Goal: Transaction & Acquisition: Purchase product/service

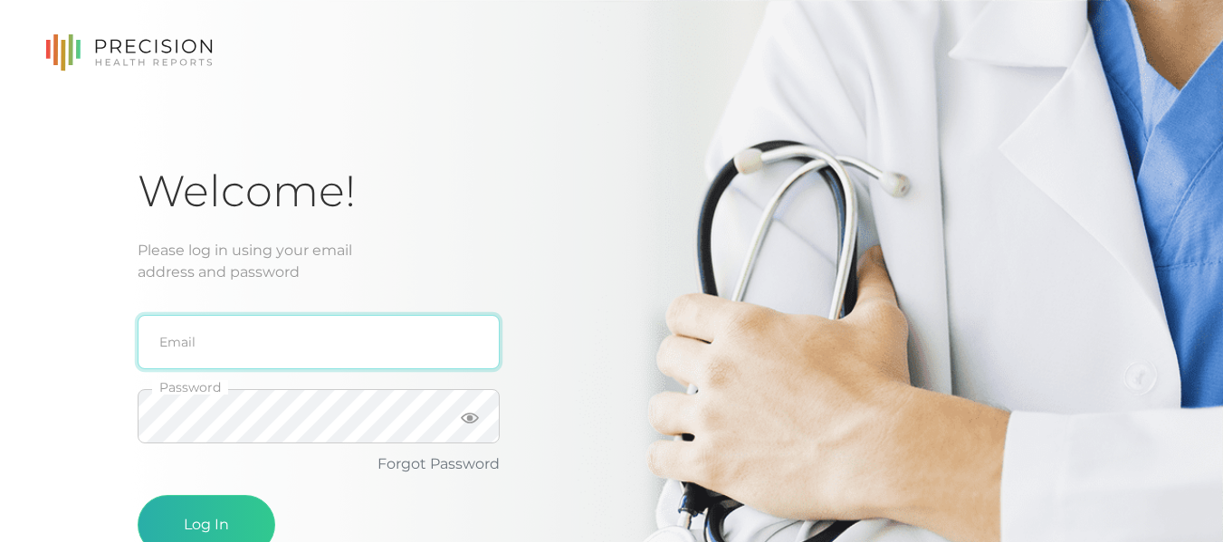
type input "[PERSON_NAME][EMAIL_ADDRESS][PERSON_NAME][DOMAIN_NAME]"
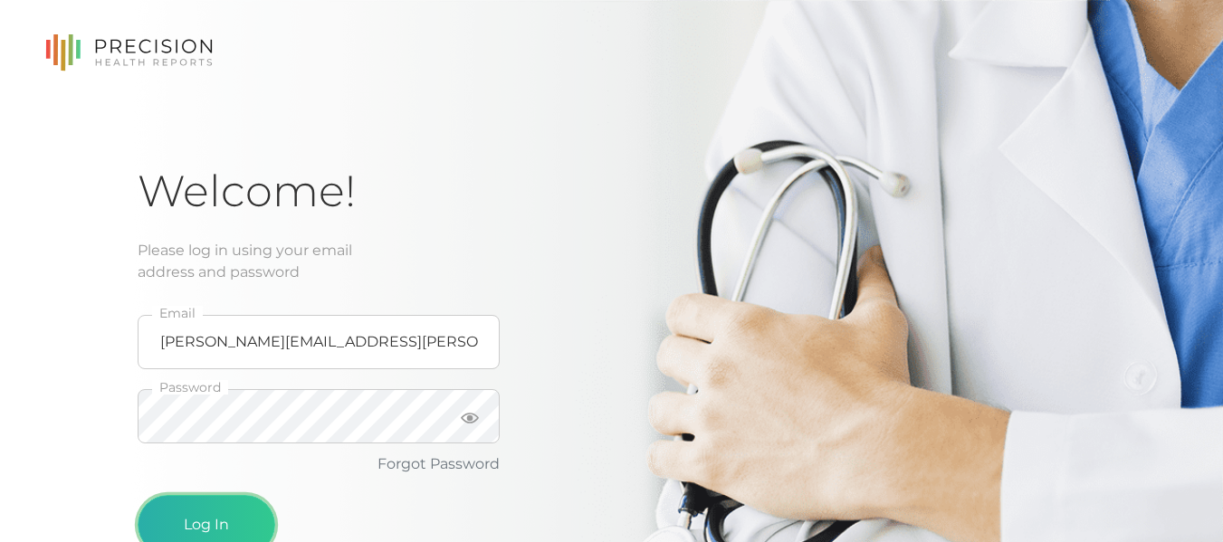
click at [223, 512] on button "Log In" at bounding box center [207, 525] width 138 height 60
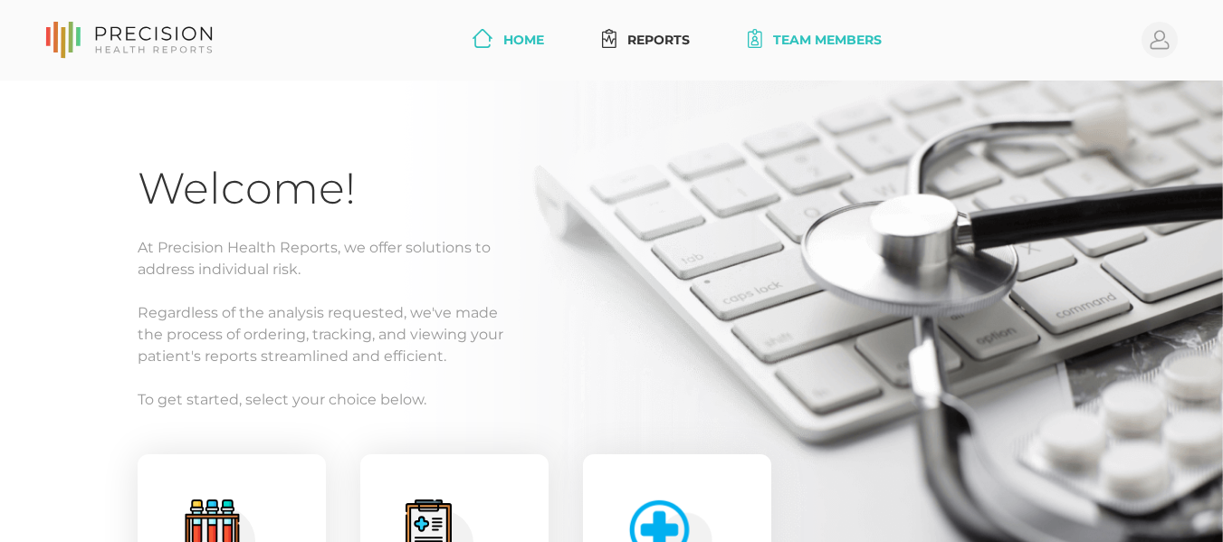
click at [887, 40] on link "Team Members" at bounding box center [815, 40] width 148 height 33
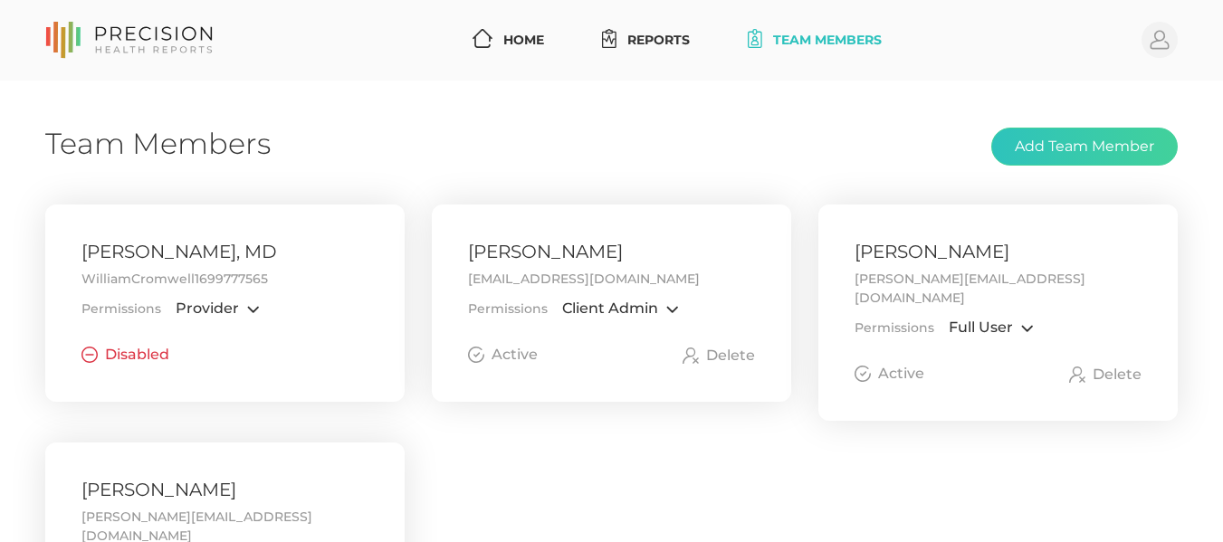
click at [996, 319] on span "Full User" at bounding box center [981, 328] width 64 height 18
click at [898, 131] on div "Team Members Add Team Member" at bounding box center [611, 147] width 1133 height 43
click at [530, 34] on link "Home" at bounding box center [508, 40] width 86 height 33
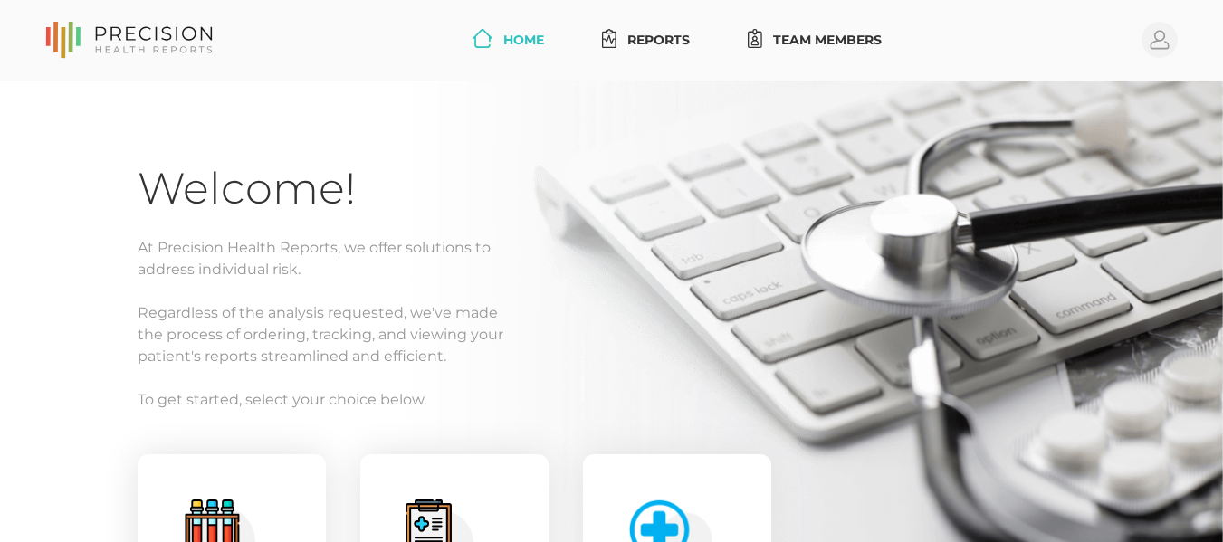
scroll to position [292, 0]
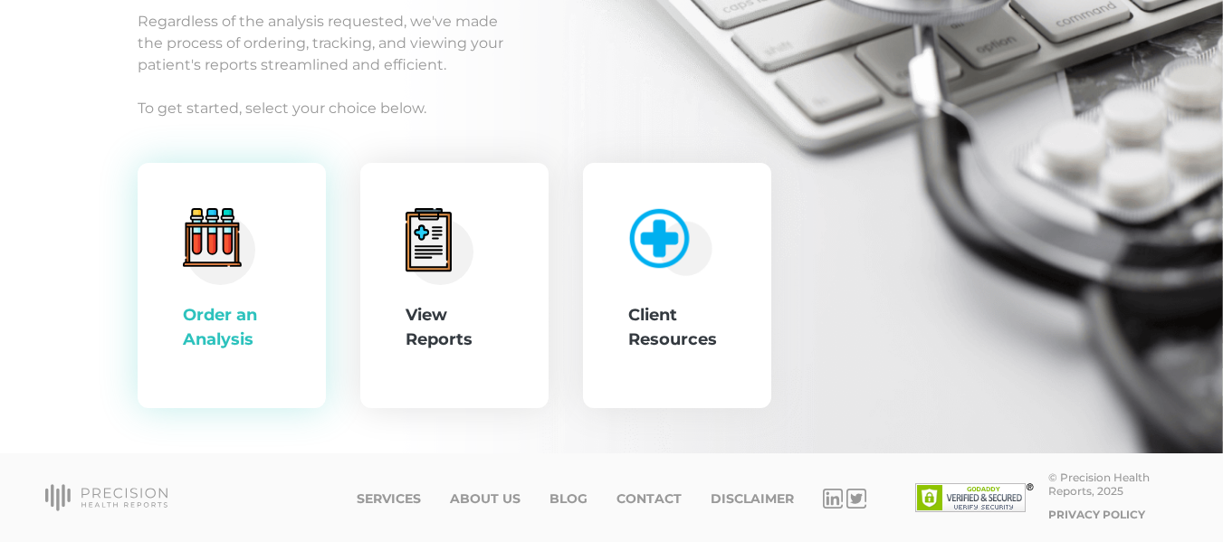
click at [253, 288] on div ".cls-4{fill:#f3f3f3}.cls-5{fill:#e4e4e4}.cls-6{fill:#bbf7ff}.cls-7{fill:#8bf0ff…" at bounding box center [232, 286] width 98 height 156
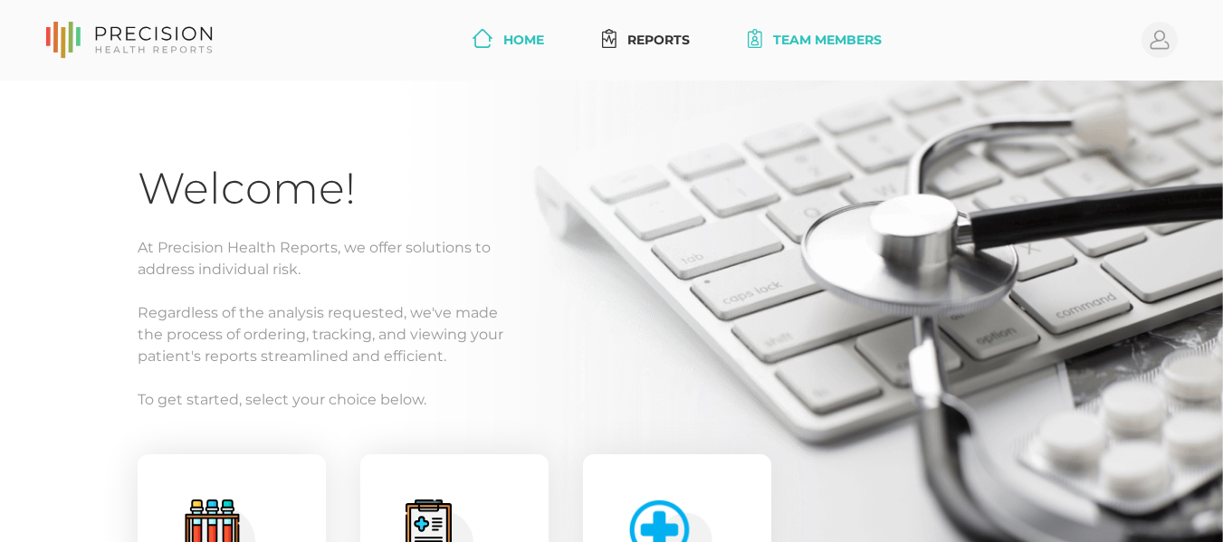
click at [846, 47] on link "Team Members" at bounding box center [815, 40] width 148 height 33
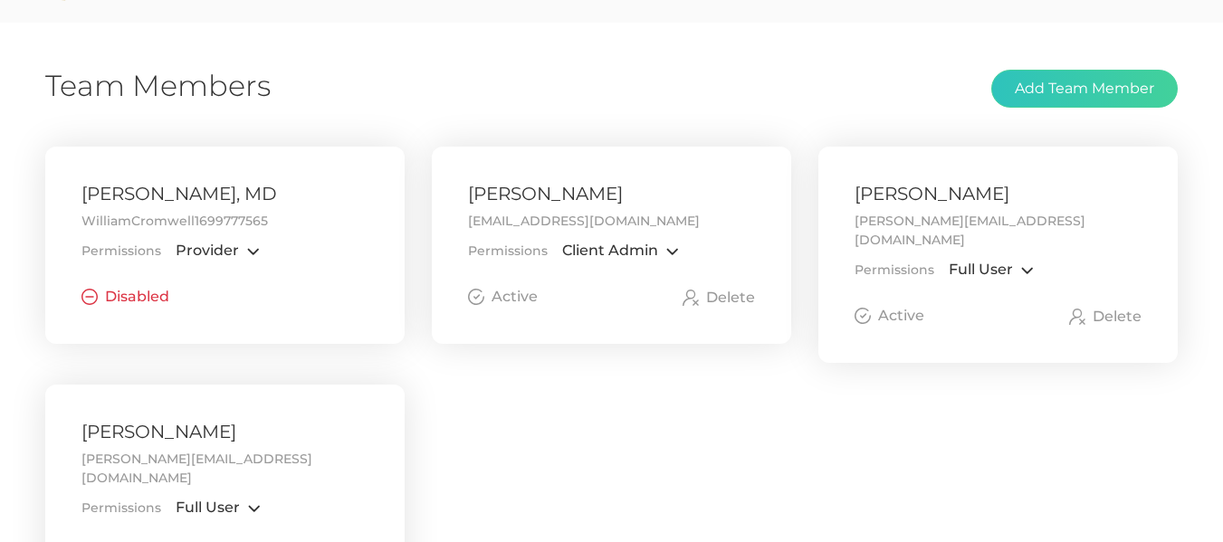
scroll to position [59, 0]
click at [513, 301] on div "Active" at bounding box center [503, 296] width 70 height 22
click at [609, 316] on div "[PERSON_NAME] [PERSON_NAME][EMAIL_ADDRESS][DOMAIN_NAME] Permissions Client Admi…" at bounding box center [611, 244] width 359 height 197
click at [625, 307] on div "[PERSON_NAME] [PERSON_NAME][EMAIL_ADDRESS][DOMAIN_NAME] Permissions Client Admi…" at bounding box center [611, 244] width 359 height 197
click at [631, 258] on span "Client Admin" at bounding box center [610, 250] width 96 height 18
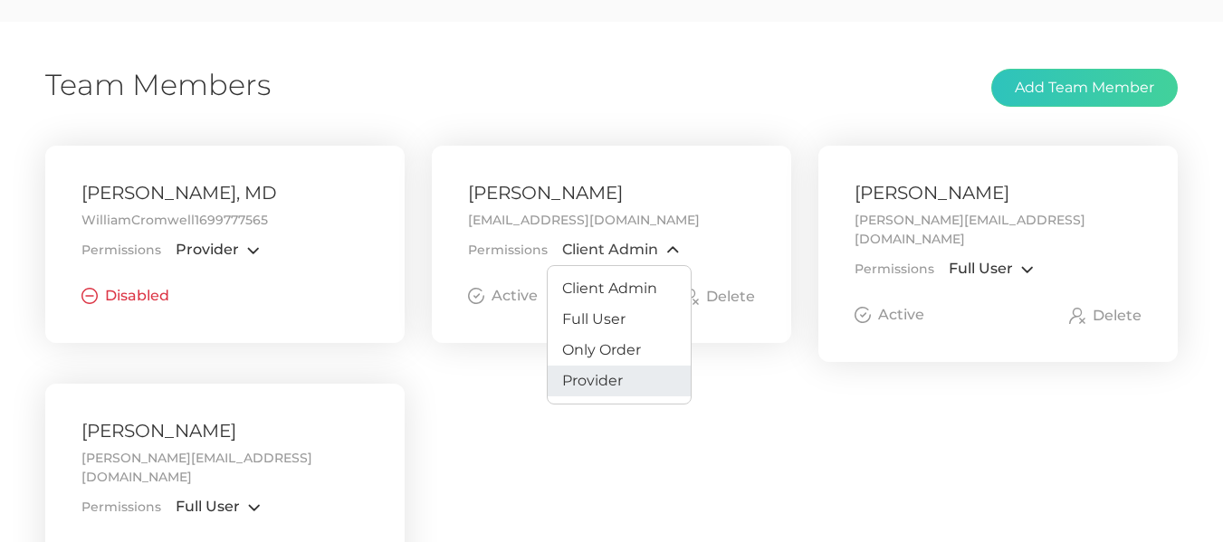
click at [633, 392] on li "Provider" at bounding box center [619, 381] width 143 height 31
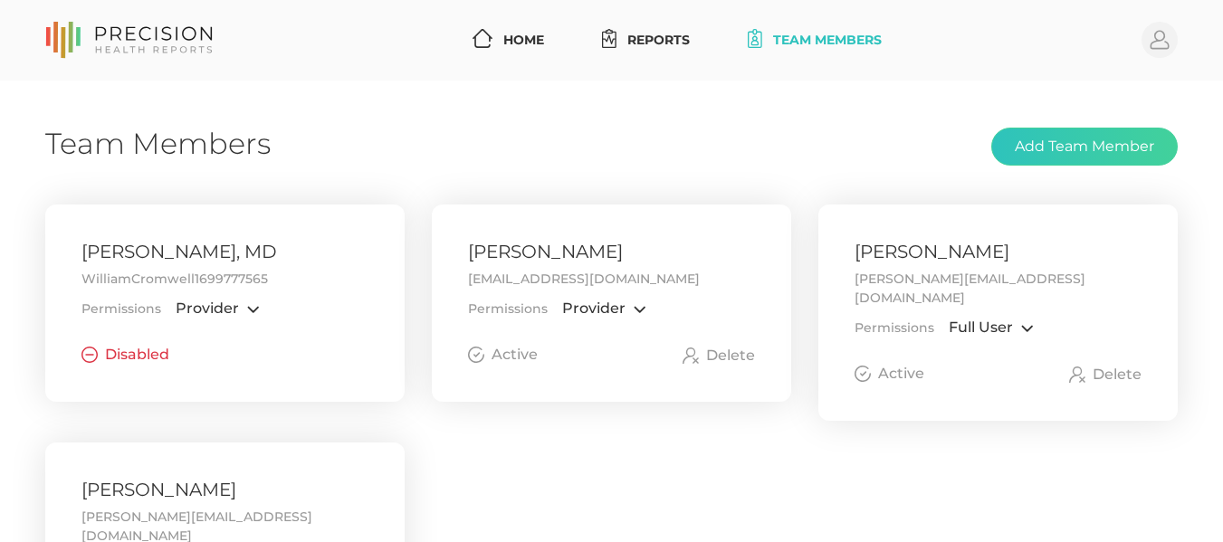
scroll to position [96, 0]
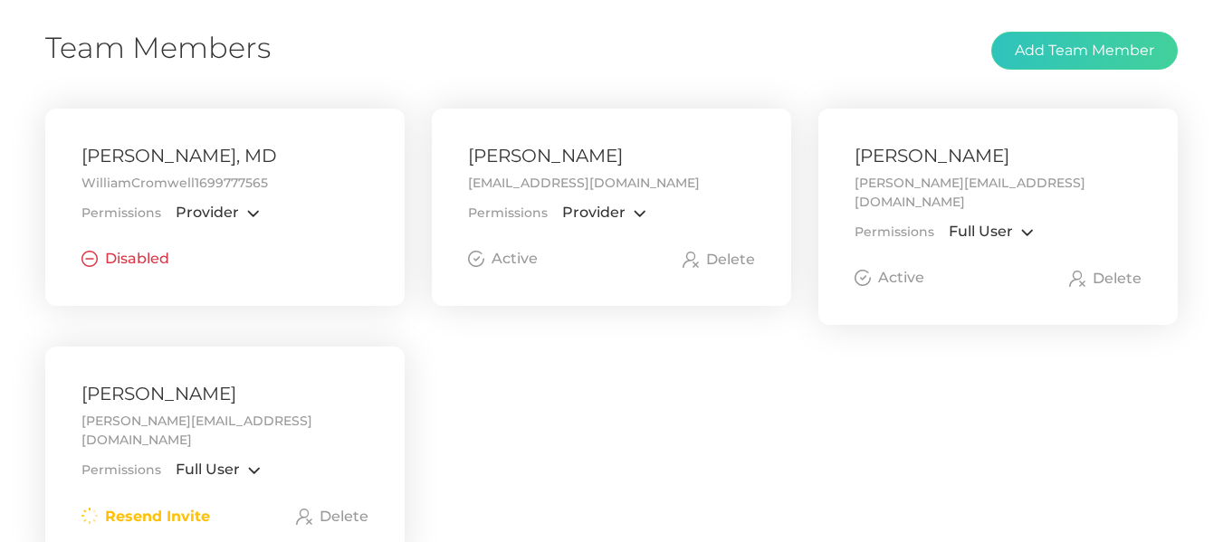
click at [530, 268] on div "Active" at bounding box center [503, 259] width 70 height 22
click at [758, 375] on div "William Cromwell, MD WilliamCromwell1699777565 Permissions Provider Loading... …" at bounding box center [612, 347] width 1160 height 476
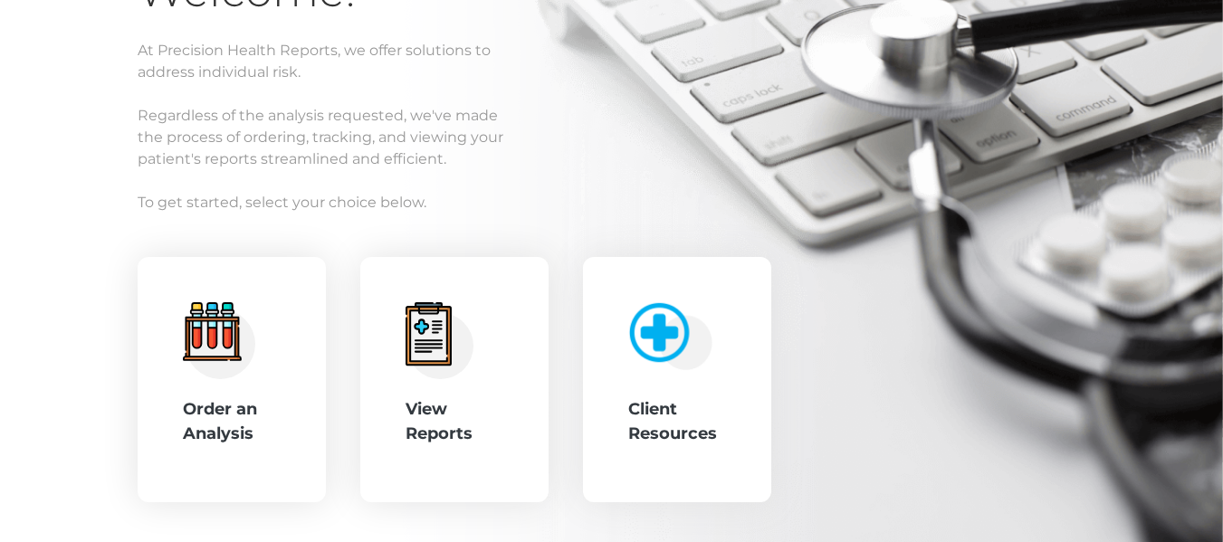
scroll to position [198, 0]
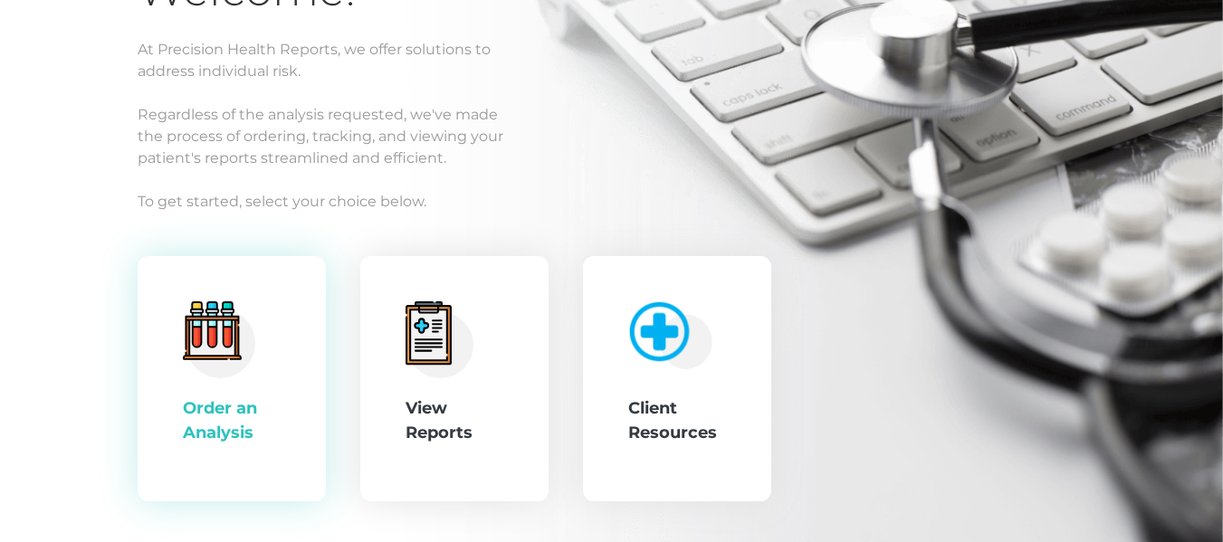
click at [211, 340] on icon at bounding box center [212, 337] width 9 height 21
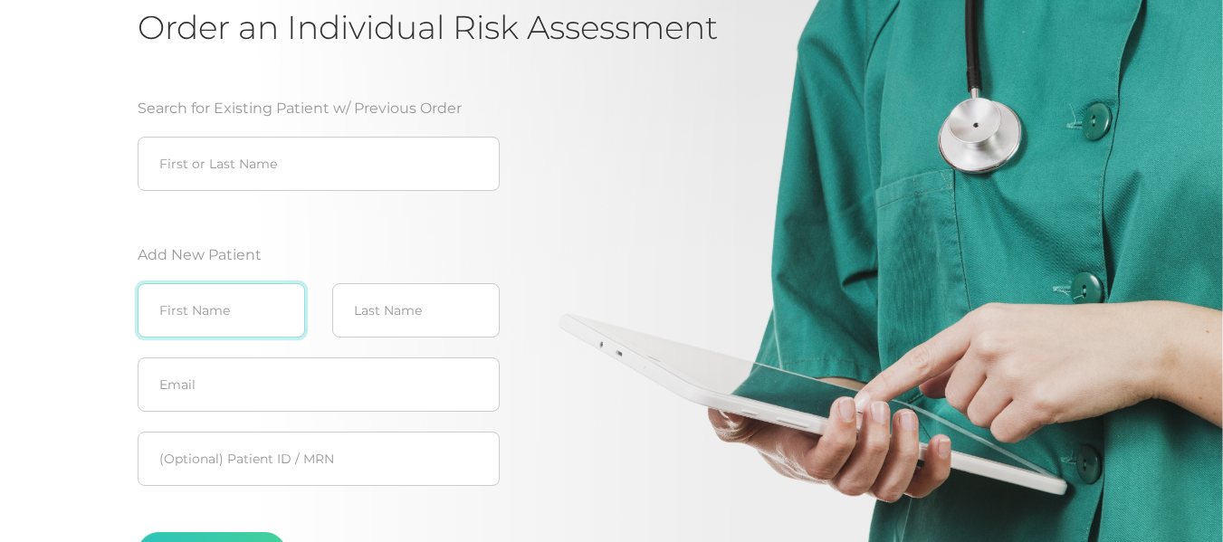
click at [288, 324] on input "text" at bounding box center [221, 310] width 167 height 54
type input "Anne"
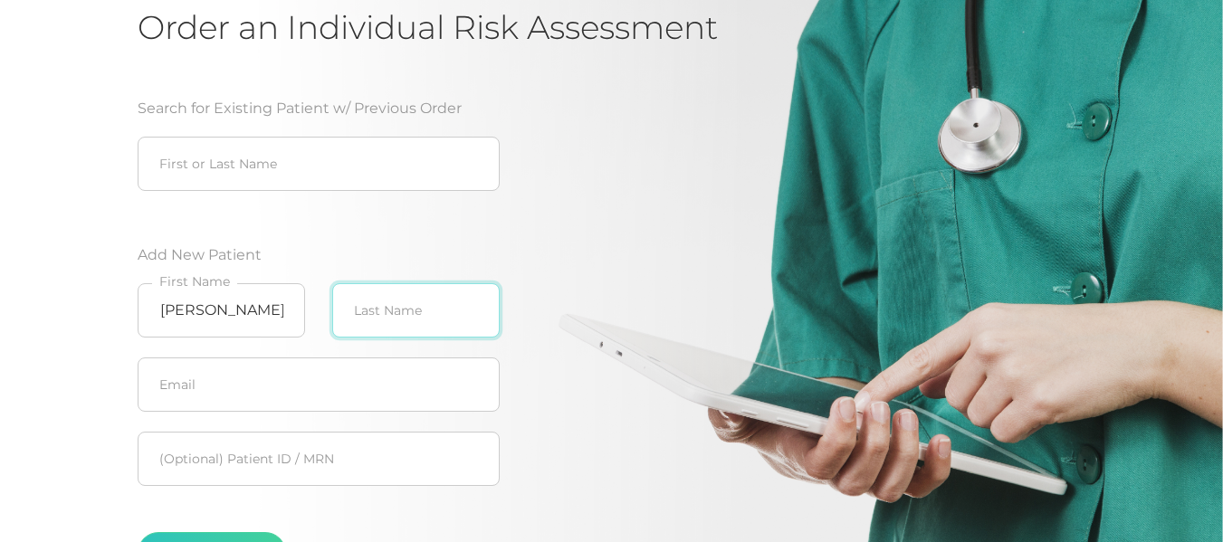
type input "Gonzalez"
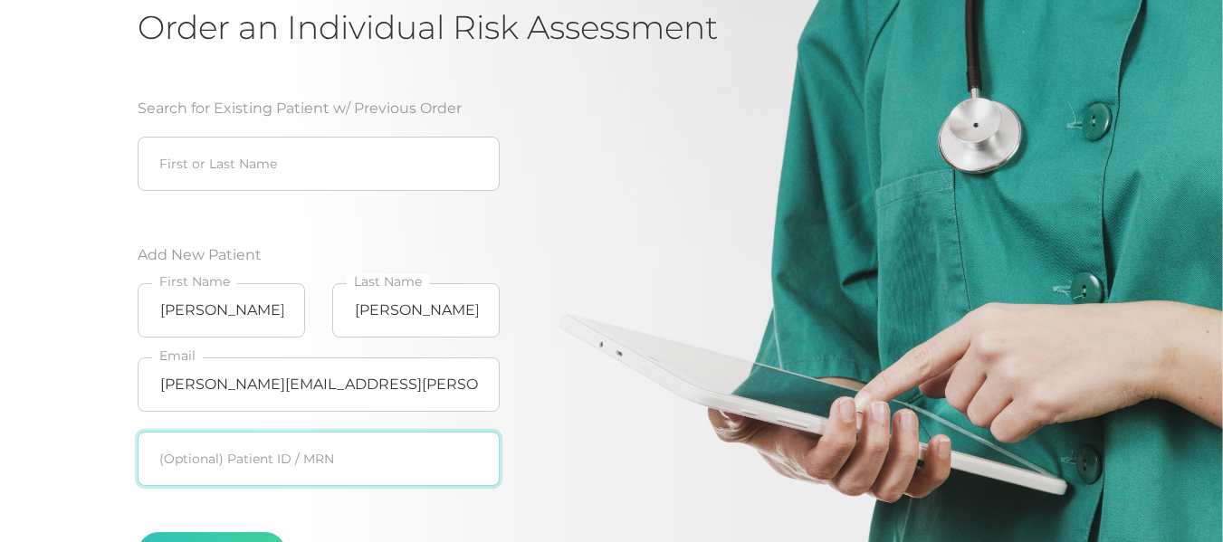
click at [292, 448] on input "text" at bounding box center [319, 459] width 362 height 54
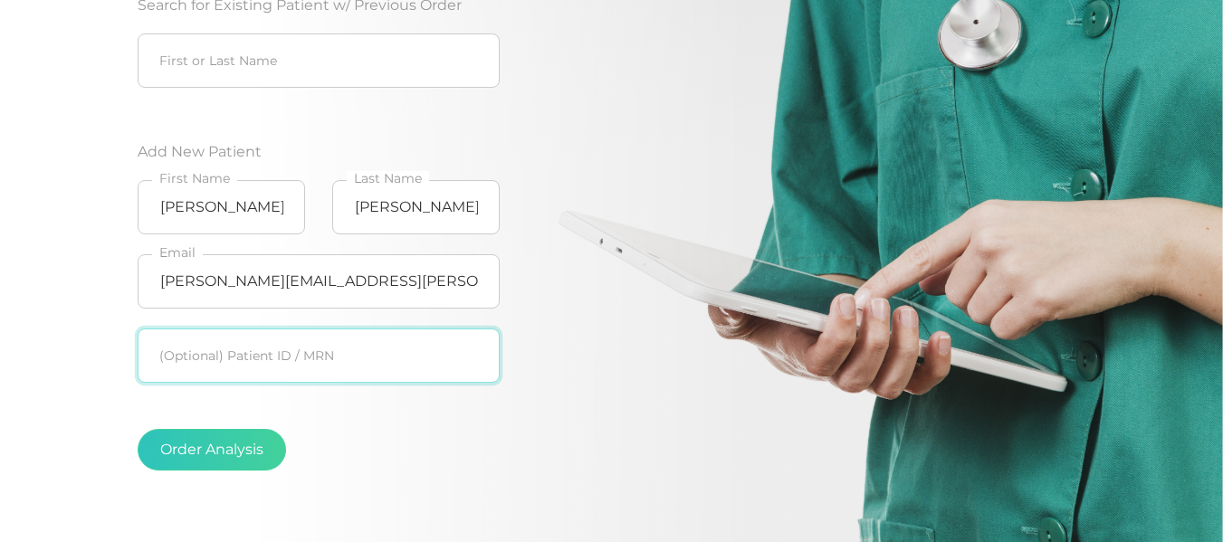
scroll to position [302, 0]
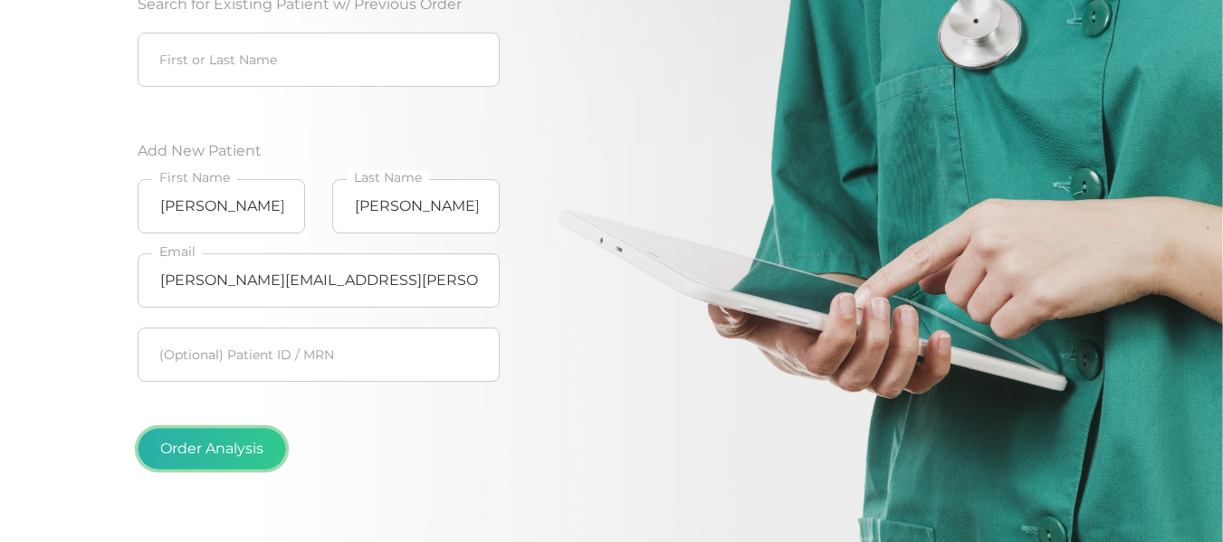
click at [264, 452] on button "Order Analysis" at bounding box center [212, 449] width 148 height 42
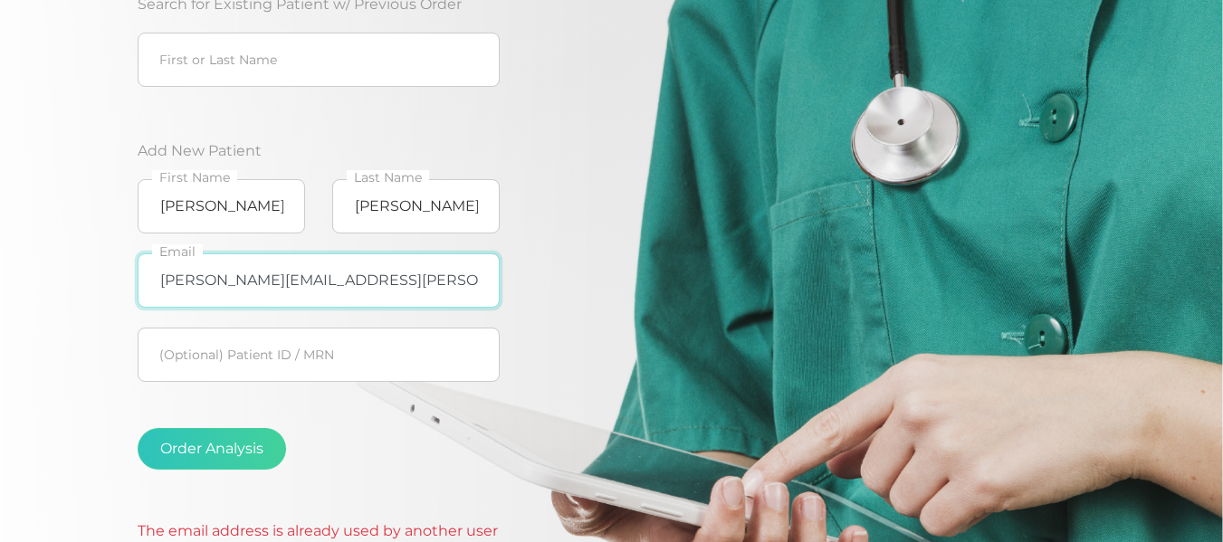
click at [275, 283] on input "anne.gonzalez@emeraldhealthdpc.com" at bounding box center [319, 281] width 362 height 54
click at [485, 283] on input "anne.gonzalez@emeraldhealthdpc.com" at bounding box center [319, 281] width 362 height 54
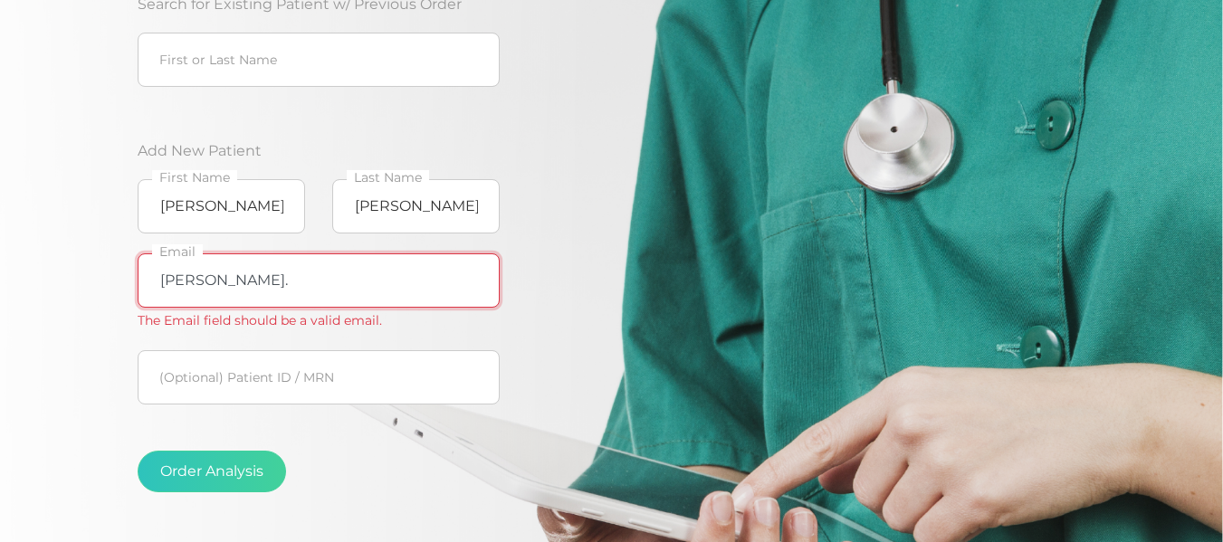
type input "anne"
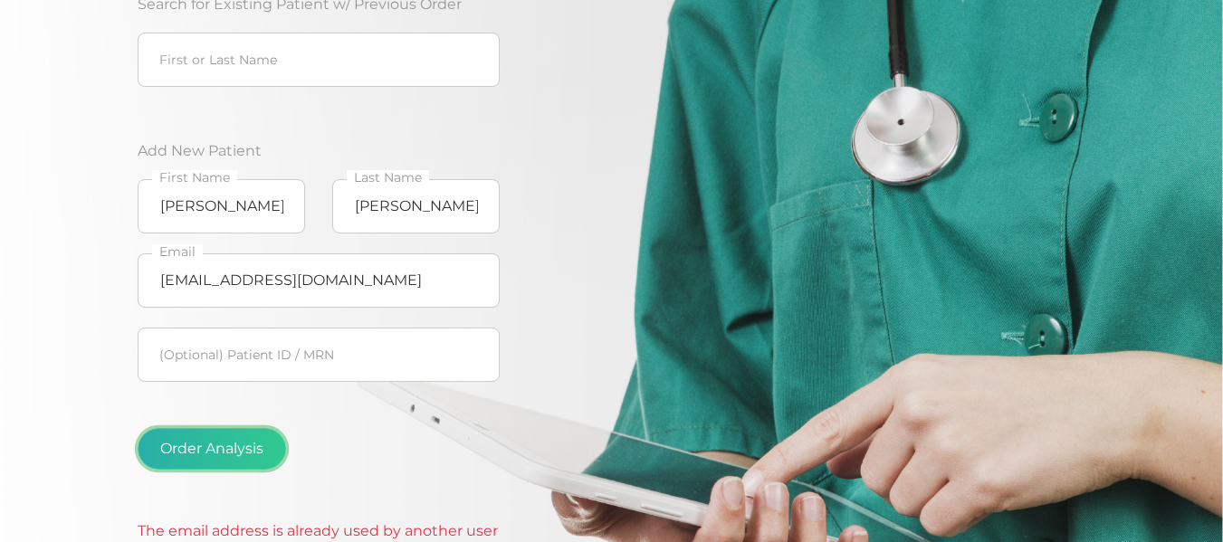
click at [251, 435] on button "Order Analysis" at bounding box center [212, 449] width 148 height 42
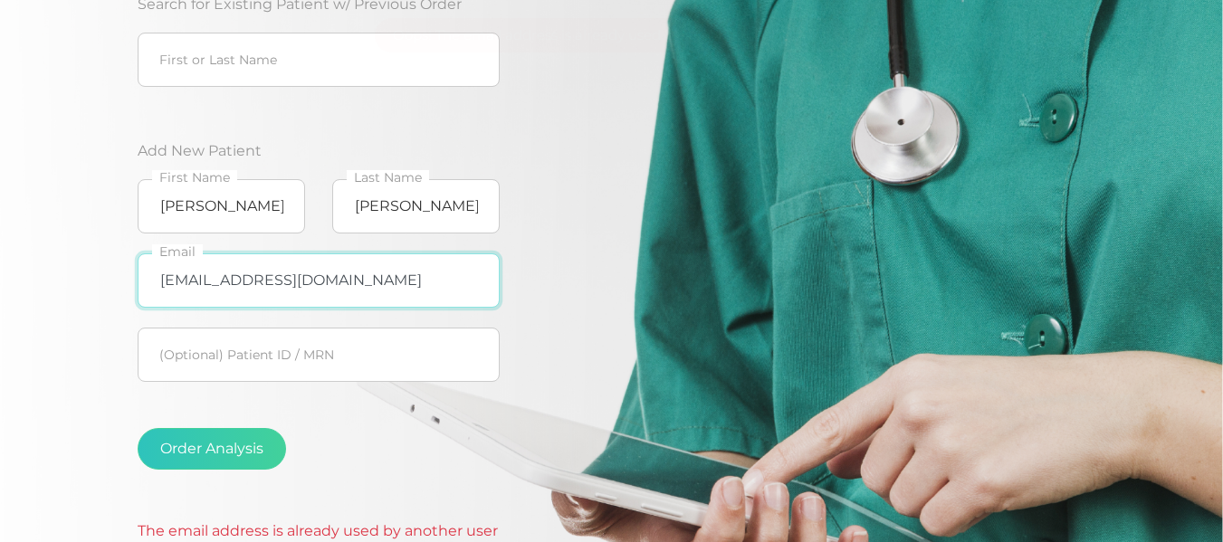
click at [428, 286] on input "annergonzo@yahoo.com" at bounding box center [319, 281] width 362 height 54
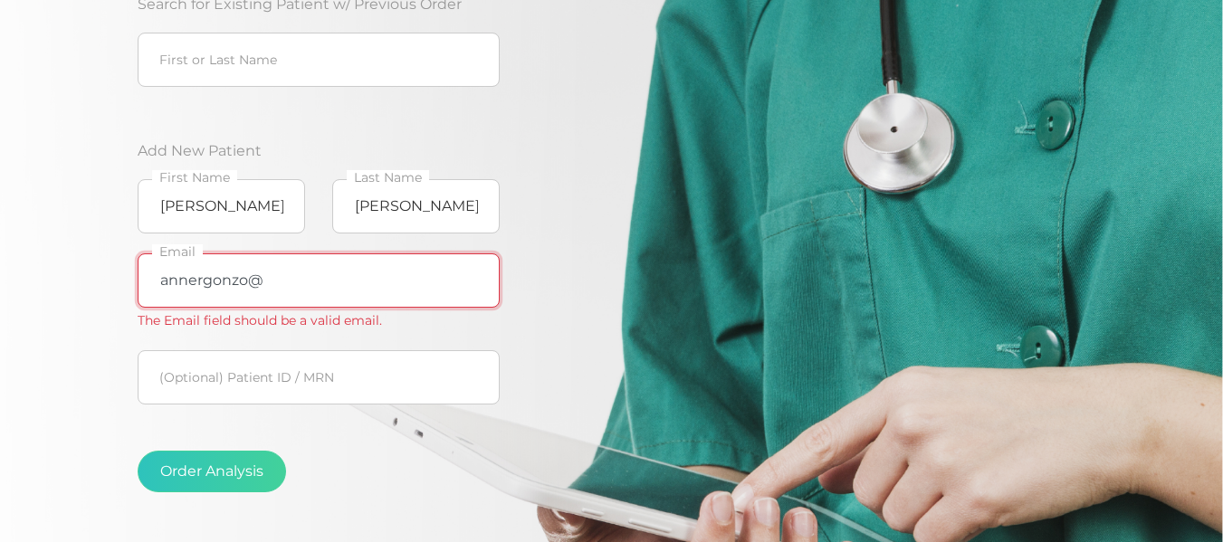
type input "annergonzo"
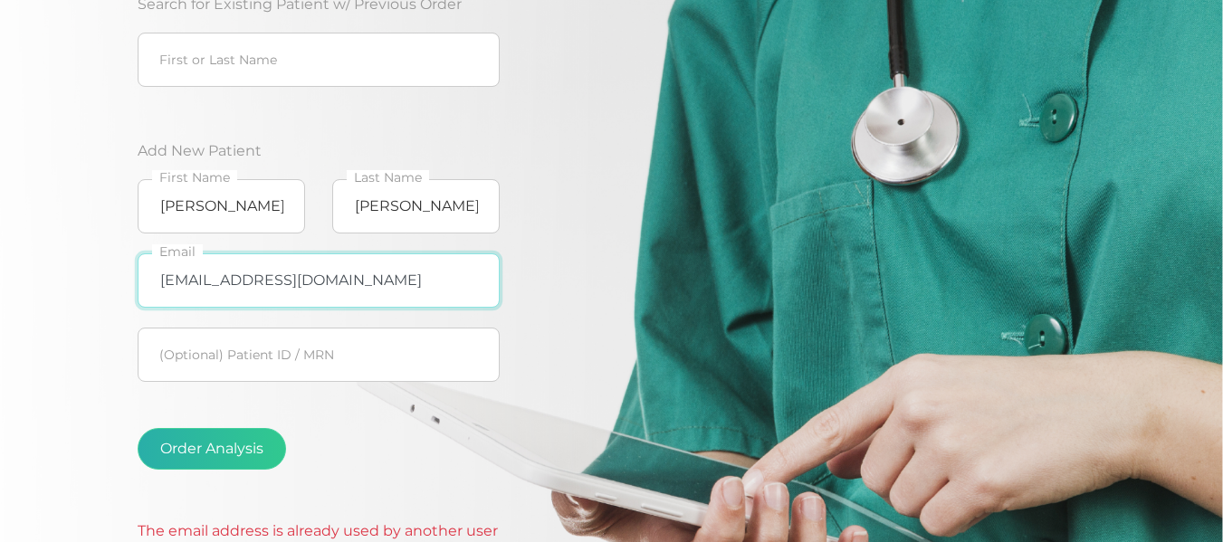
type input "emhealthdpc@gmail.com"
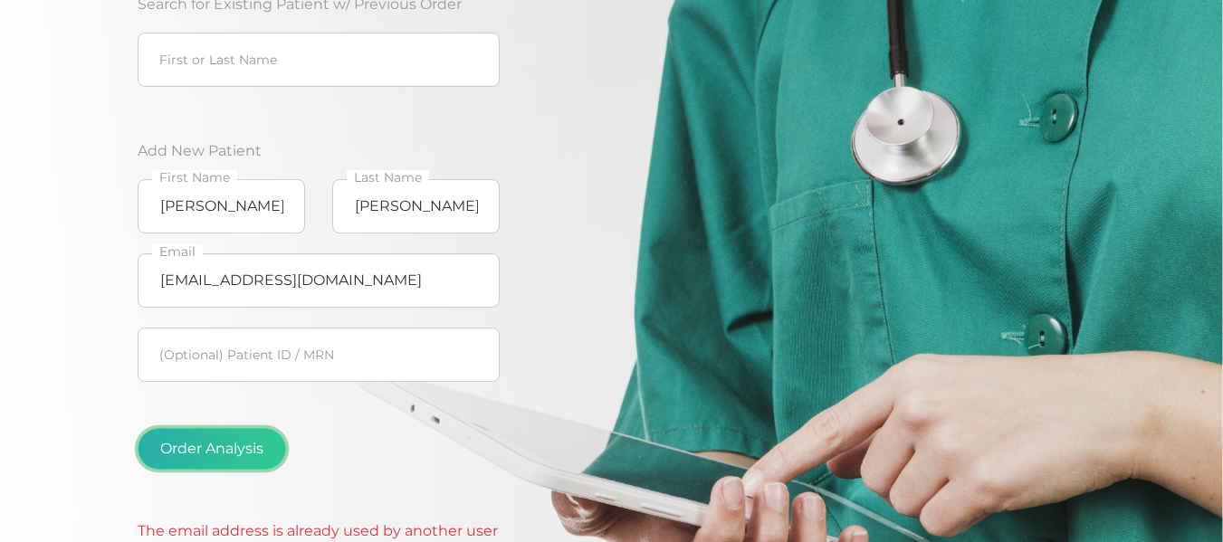
click at [211, 466] on button "Order Analysis" at bounding box center [212, 449] width 148 height 42
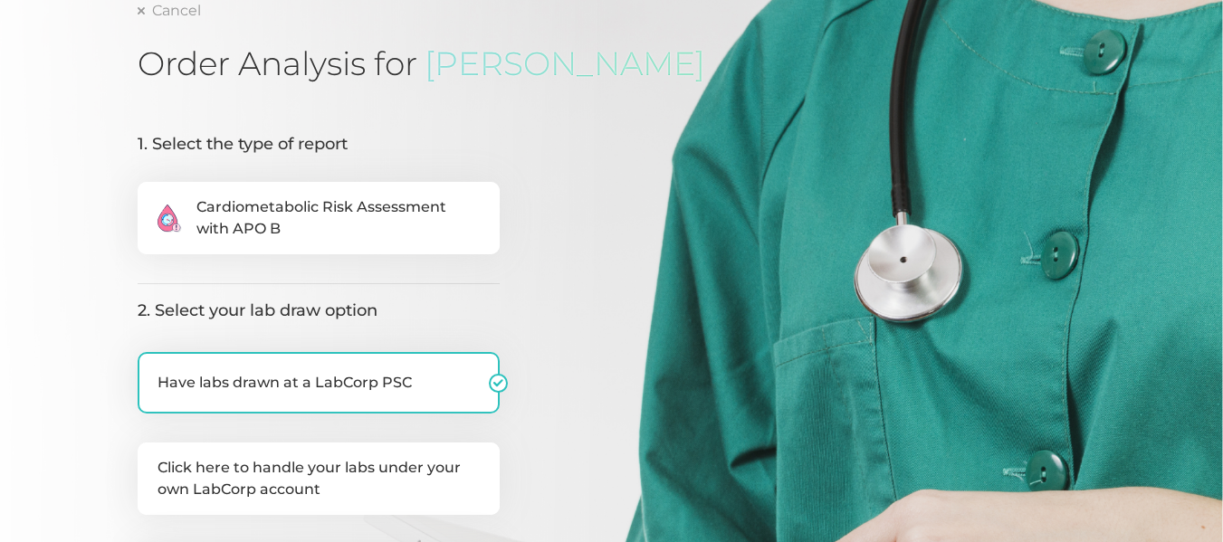
scroll to position [163, 0]
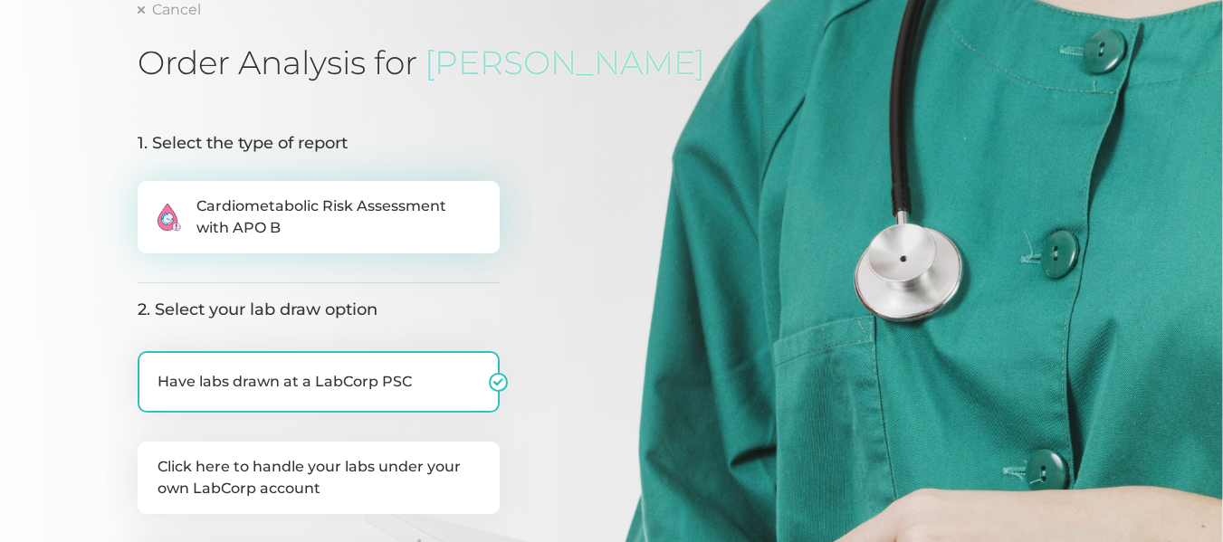
click at [455, 218] on span "Cardiometabolic Risk Assessment with APO B" at bounding box center [337, 217] width 283 height 43
click at [152, 199] on input ".cls-2{fill:#fa759e}.cls-4{fill:#ffd7e5}.cls-8{fill:#3a2c60} Cardiometabolic Ri…" at bounding box center [145, 190] width 14 height 18
radio input "true"
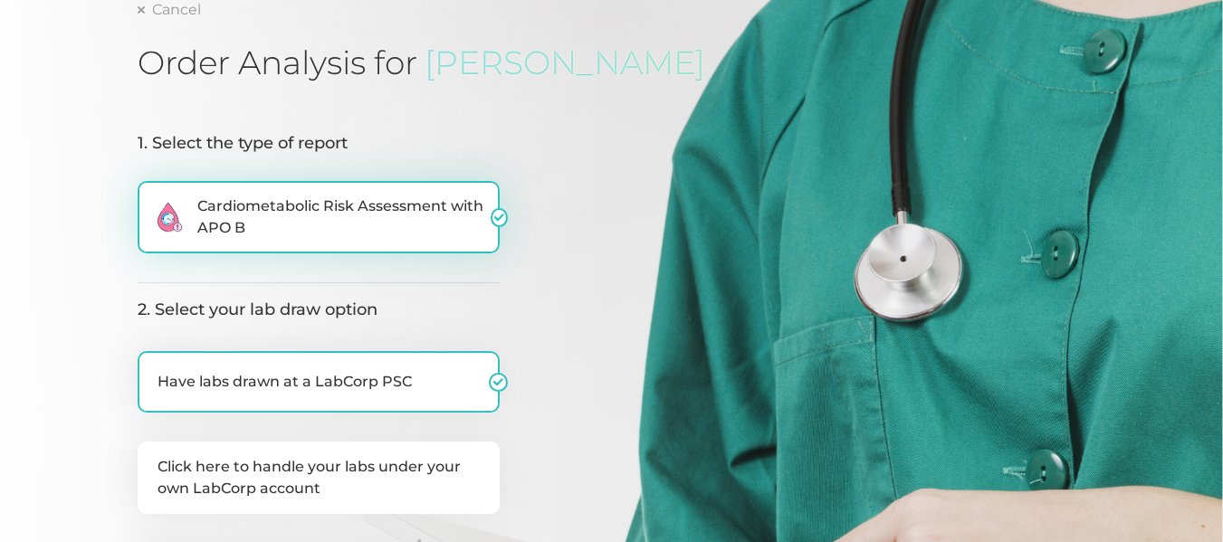
click at [455, 218] on span "Cardiometabolic Risk Assessment with APO B" at bounding box center [343, 217] width 293 height 43
click at [152, 199] on input ".cls-2{fill:#fa759e}.cls-4{fill:#ffd7e5}.cls-8{fill:#3a2c60} Cardiometabolic Ri…" at bounding box center [145, 190] width 14 height 18
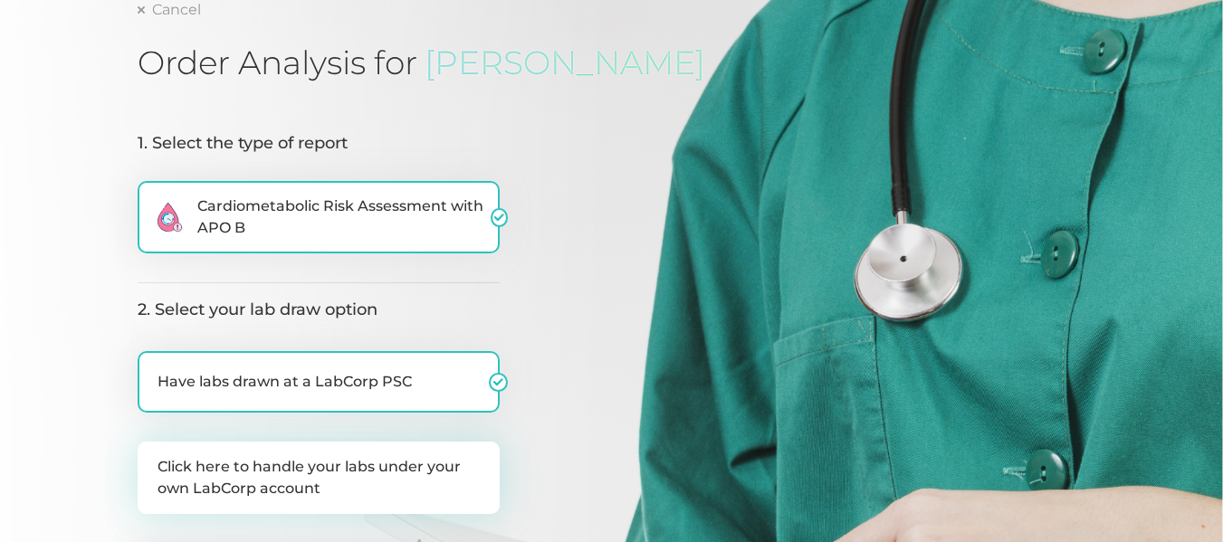
click at [359, 463] on label "Click here to handle your labs under your own LabCorp account" at bounding box center [319, 478] width 362 height 72
click at [152, 460] on input "Click here to handle your labs under your own LabCorp account" at bounding box center [145, 451] width 14 height 18
checkbox input "true"
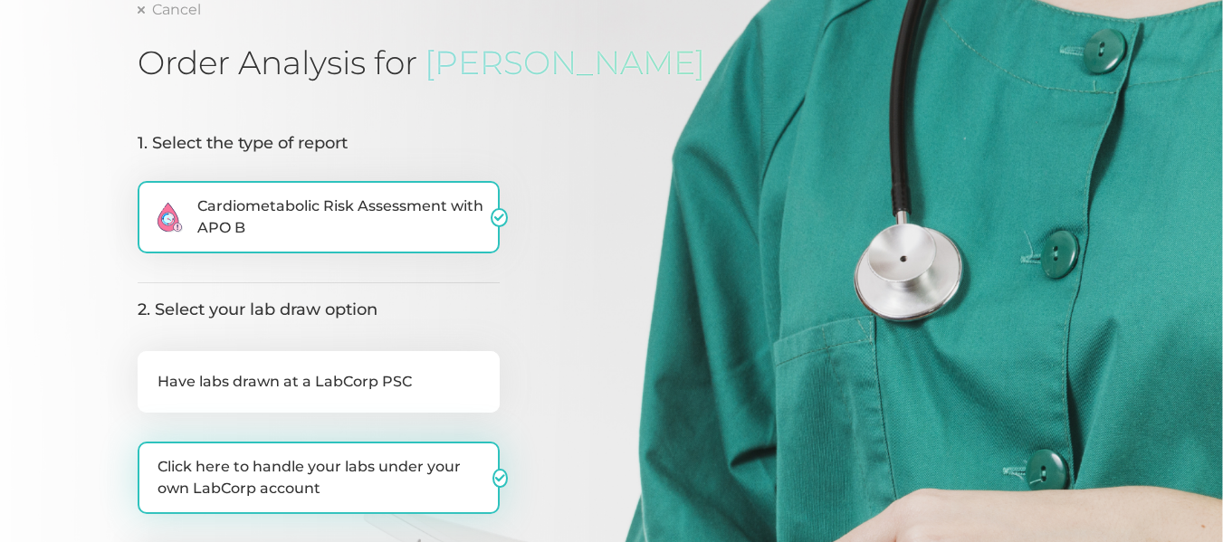
checkbox input "false"
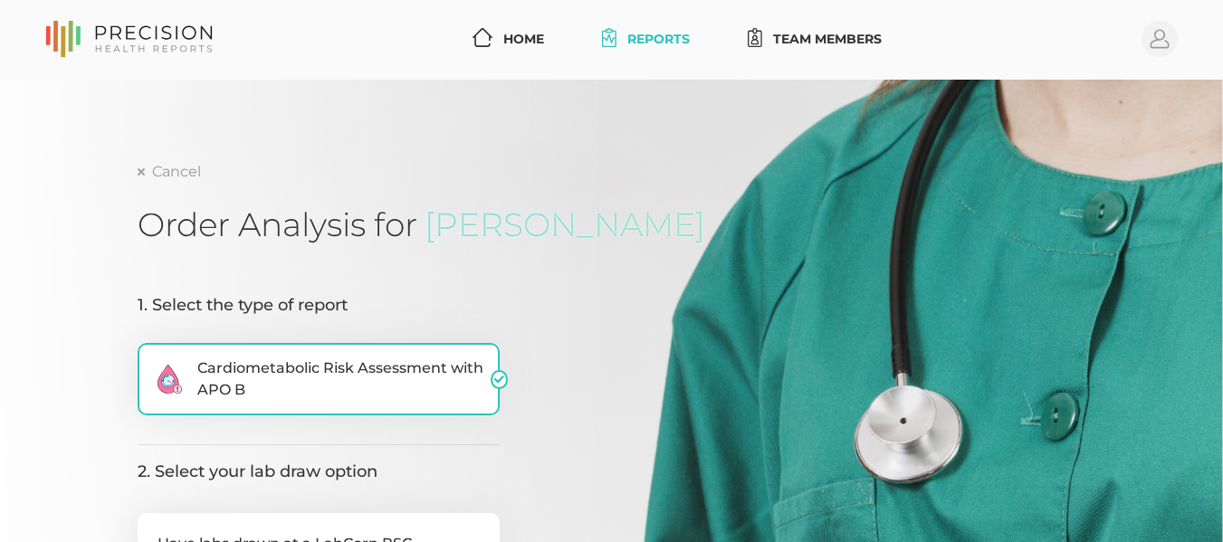
scroll to position [0, 0]
click at [123, 56] on icon at bounding box center [128, 40] width 167 height 37
